Goal: Task Accomplishment & Management: Manage account settings

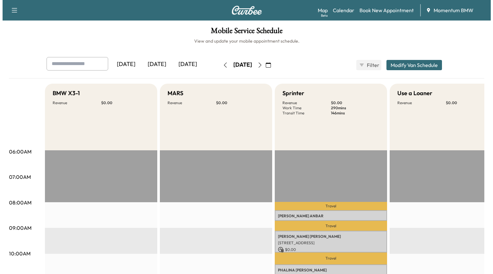
scroll to position [96, 0]
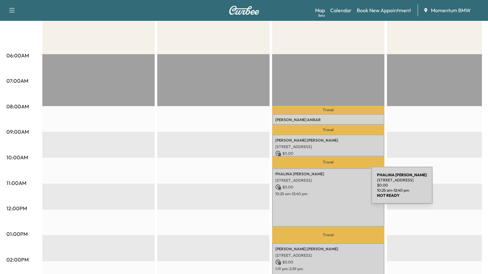
click at [323, 189] on div "[PERSON_NAME] [STREET_ADDRESS] $ 0.00 10:25 am - 12:40 pm" at bounding box center [328, 198] width 112 height 58
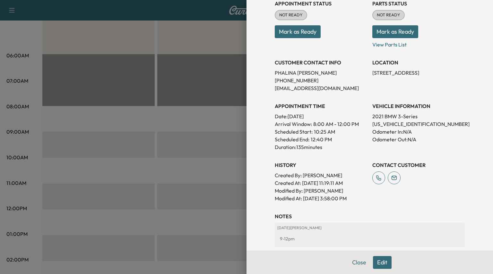
click at [377, 262] on button "Edit" at bounding box center [382, 262] width 19 height 13
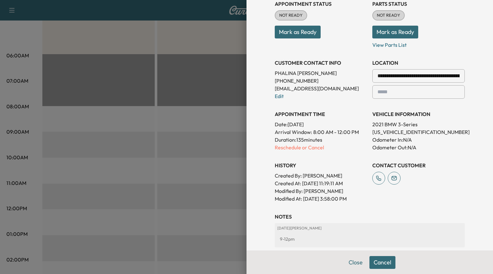
scroll to position [0, 0]
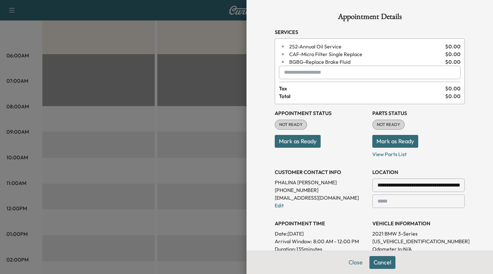
click at [316, 69] on input "text" at bounding box center [370, 72] width 182 height 13
click at [281, 62] on icon "button" at bounding box center [283, 62] width 4 height 4
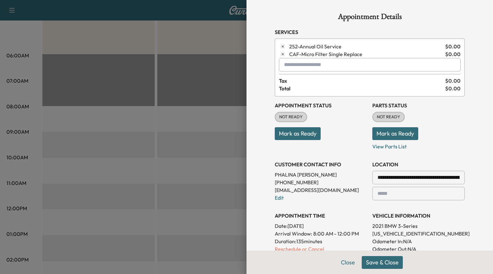
click at [281, 54] on icon "button" at bounding box center [283, 54] width 4 height 4
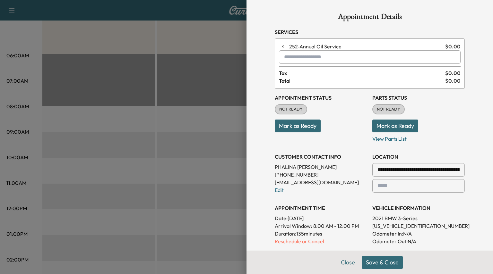
click at [286, 60] on input "text" at bounding box center [370, 56] width 182 height 13
click at [303, 74] on p "BGCSSM - Coolant Fluid Exchange" at bounding box center [345, 73] width 137 height 9
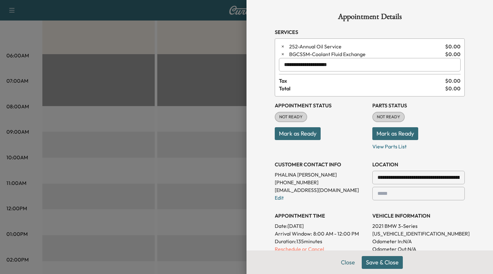
drag, startPoint x: 340, startPoint y: 64, endPoint x: 117, endPoint y: 50, distance: 223.9
click at [117, 50] on div "**********" at bounding box center [246, 137] width 493 height 274
type input "*"
drag, startPoint x: 300, startPoint y: 64, endPoint x: 125, endPoint y: 59, distance: 176.0
click at [127, 59] on div "**********" at bounding box center [246, 137] width 493 height 274
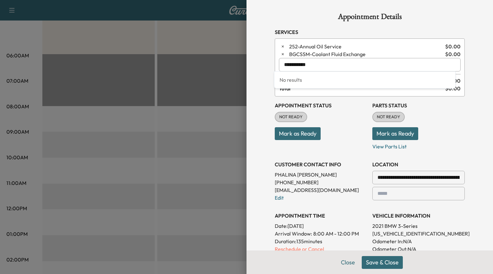
drag, startPoint x: 324, startPoint y: 63, endPoint x: 64, endPoint y: 41, distance: 260.3
click at [64, 41] on div "**********" at bounding box center [246, 137] width 493 height 274
drag, startPoint x: 257, startPoint y: 57, endPoint x: 79, endPoint y: 62, distance: 178.2
click at [79, 61] on div "**********" at bounding box center [246, 137] width 493 height 274
type input "*"
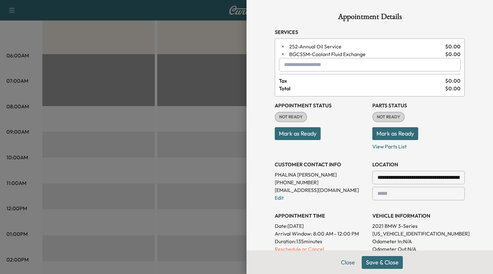
click at [292, 65] on input "text" at bounding box center [370, 64] width 182 height 13
type input "*"
click at [352, 80] on p "BGTHROT - Throttle Body Service" at bounding box center [349, 81] width 144 height 9
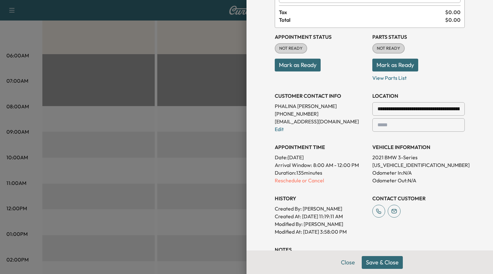
scroll to position [203, 0]
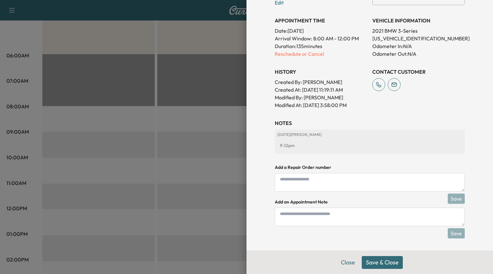
type input "**********"
click at [384, 264] on button "Save & Close" at bounding box center [382, 262] width 41 height 13
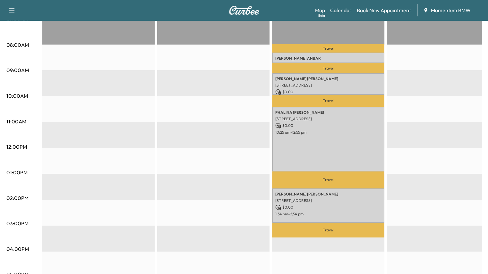
scroll to position [161, 0]
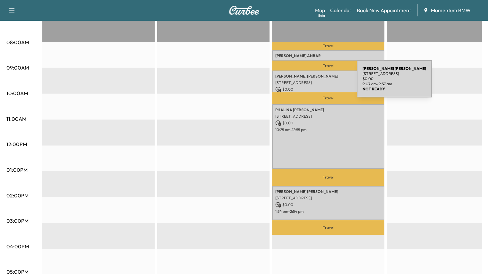
click at [309, 83] on p "[STREET_ADDRESS]" at bounding box center [328, 82] width 106 height 5
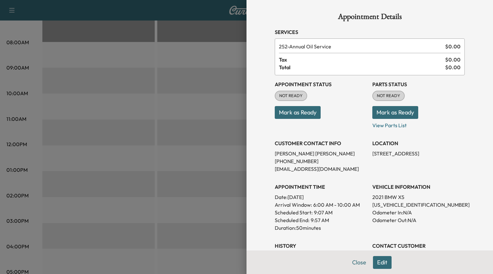
click at [385, 113] on button "Mark as Ready" at bounding box center [395, 112] width 46 height 13
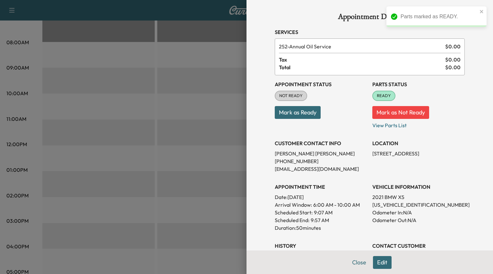
click at [361, 263] on button "Close" at bounding box center [359, 262] width 22 height 13
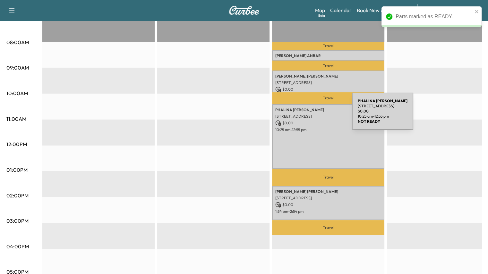
click at [304, 116] on p "[STREET_ADDRESS]" at bounding box center [328, 116] width 106 height 5
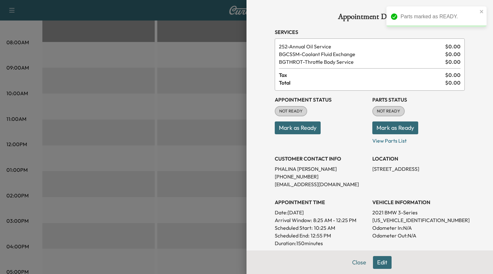
click at [386, 122] on button "Mark as Ready" at bounding box center [395, 128] width 46 height 13
click at [354, 258] on button "Close" at bounding box center [359, 262] width 22 height 13
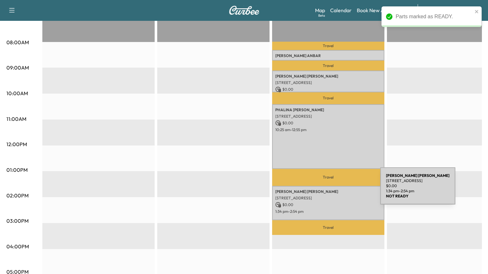
click at [332, 191] on p "[PERSON_NAME]" at bounding box center [328, 191] width 106 height 5
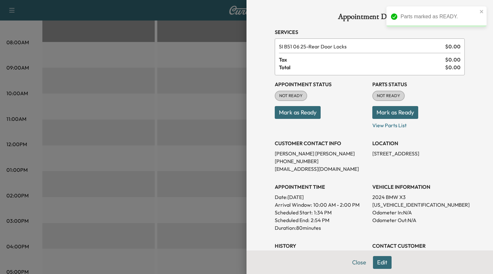
click at [382, 110] on button "Mark as Ready" at bounding box center [395, 112] width 46 height 13
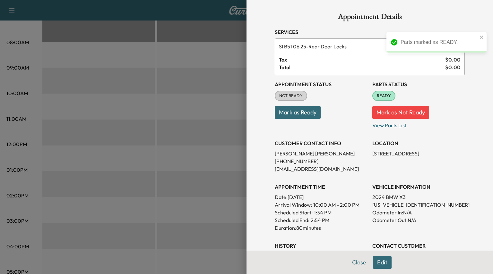
click at [356, 263] on button "Close" at bounding box center [359, 262] width 22 height 13
